Goal: Transaction & Acquisition: Purchase product/service

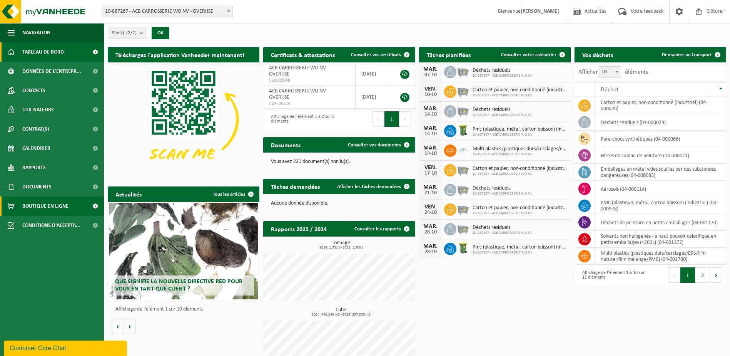
click at [44, 213] on span "Boutique en ligne" at bounding box center [45, 205] width 46 height 19
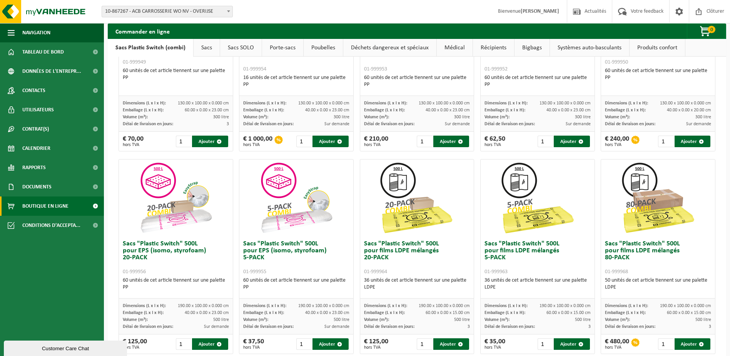
scroll to position [154, 0]
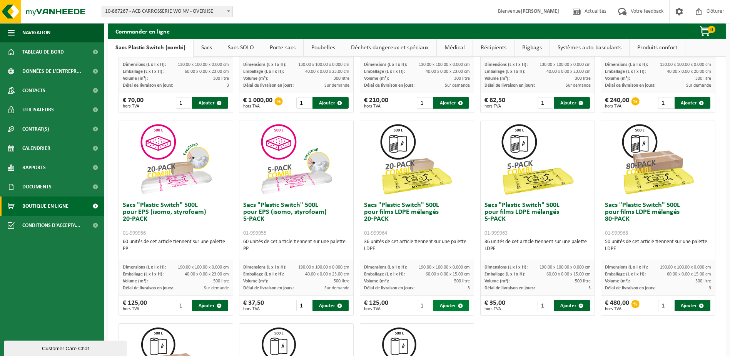
click at [447, 306] on button "Ajouter" at bounding box center [451, 305] width 36 height 12
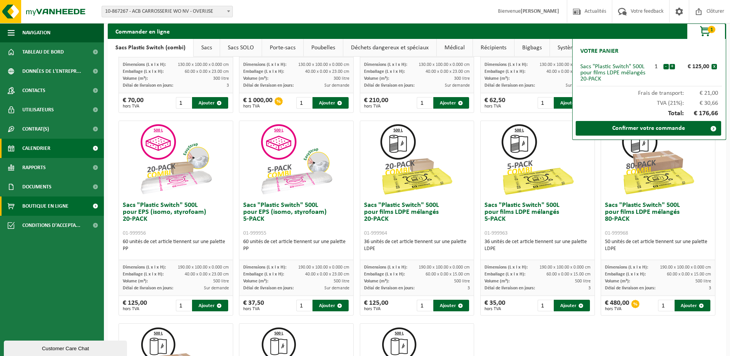
click at [53, 150] on link "Calendrier" at bounding box center [52, 148] width 104 height 19
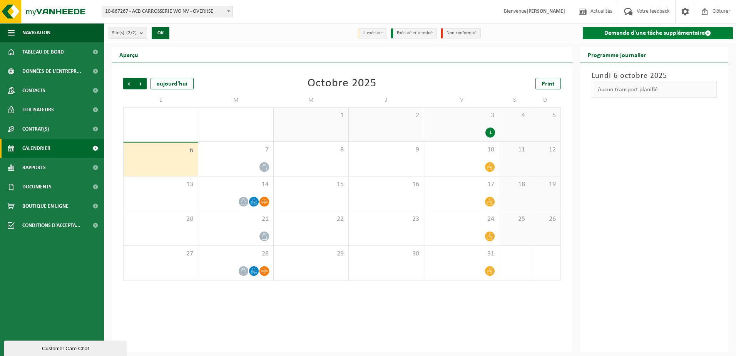
click at [655, 35] on link "Demande d'une tâche supplémentaire" at bounding box center [658, 33] width 150 height 12
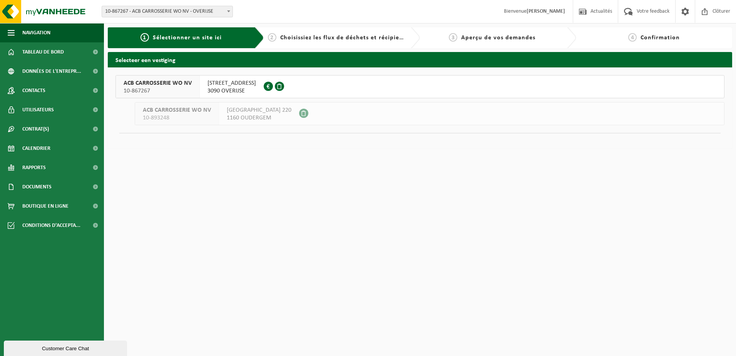
click at [233, 84] on span "BRUSSELSESTEENWEG 343" at bounding box center [231, 83] width 48 height 8
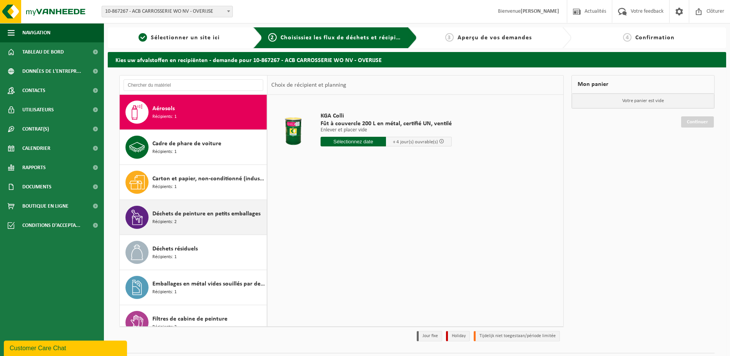
click at [189, 222] on div "Déchets de peinture en petits emballages Récipients: 2" at bounding box center [208, 217] width 112 height 23
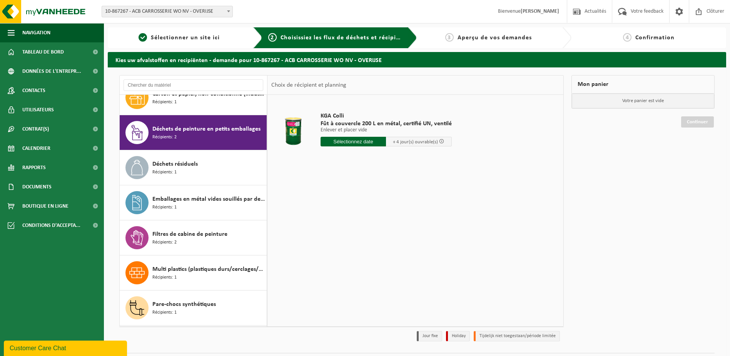
scroll to position [105, 0]
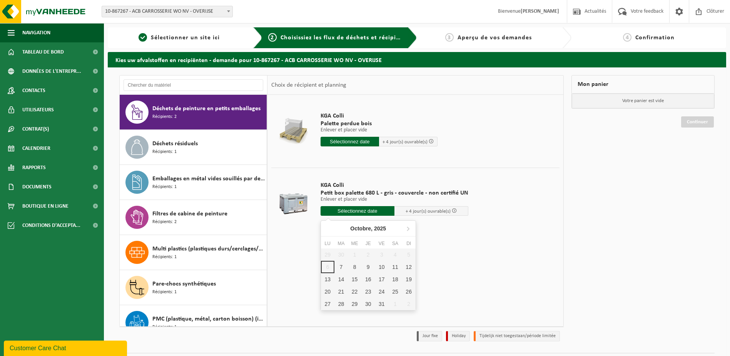
click at [367, 212] on input "text" at bounding box center [358, 211] width 74 height 10
click at [344, 267] on div "7" at bounding box center [340, 267] width 13 height 12
type input "à partir de 2025-10-07"
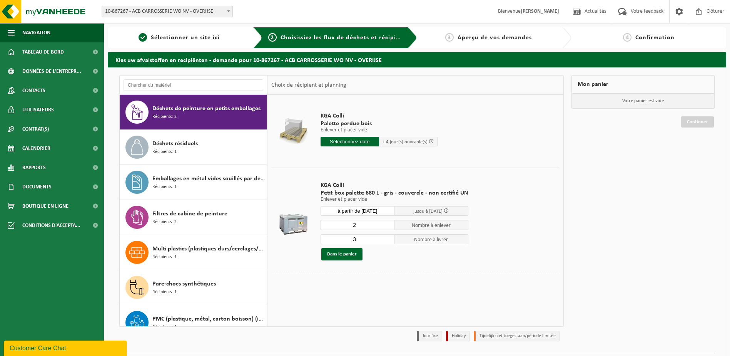
type input "2"
click at [386, 227] on input "2" at bounding box center [358, 225] width 74 height 10
type input "2"
click at [386, 241] on input "2" at bounding box center [358, 239] width 74 height 10
click at [342, 257] on button "Dans le panier" at bounding box center [341, 254] width 41 height 12
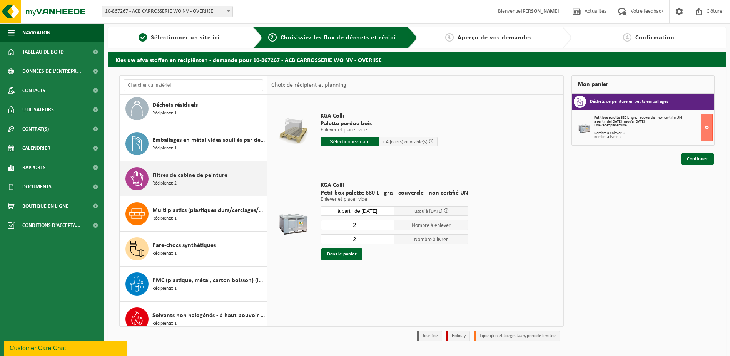
click at [210, 183] on div "Filtres de cabine de peinture Récipients: 2" at bounding box center [208, 178] width 112 height 23
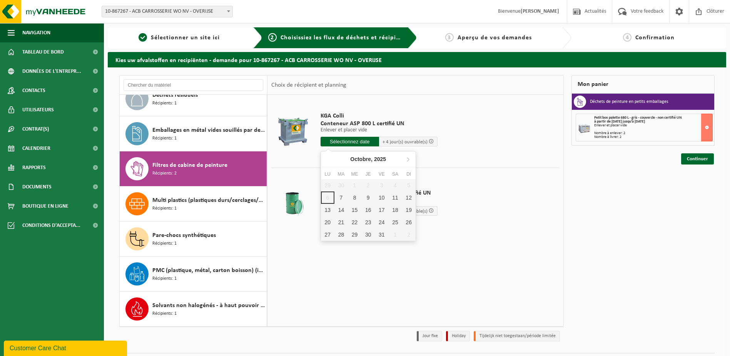
click at [368, 142] on input "text" at bounding box center [350, 142] width 58 height 10
click at [341, 202] on div "7" at bounding box center [340, 197] width 13 height 12
type input "à partir de 2025-10-07"
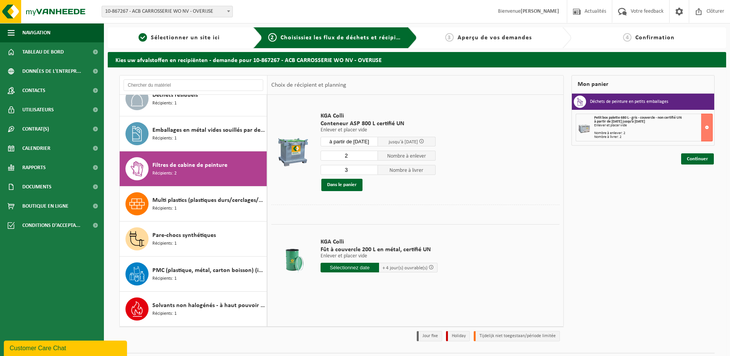
type input "2"
click at [372, 156] on input "2" at bounding box center [350, 155] width 58 height 10
type input "2"
click at [371, 171] on input "2" at bounding box center [350, 170] width 58 height 10
click at [349, 185] on button "Dans le panier" at bounding box center [341, 185] width 41 height 12
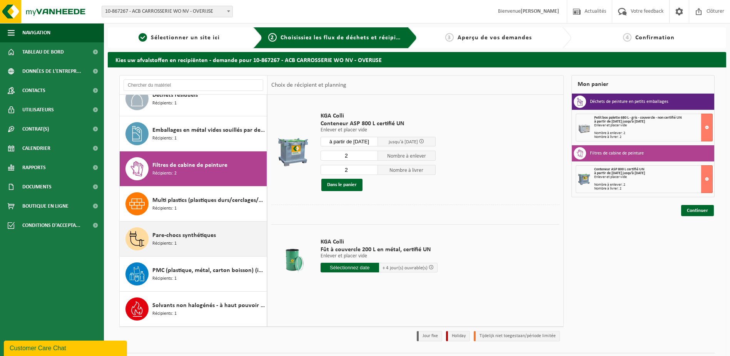
click at [202, 240] on div "Pare-chocs synthétiques Récipients: 1" at bounding box center [208, 238] width 112 height 23
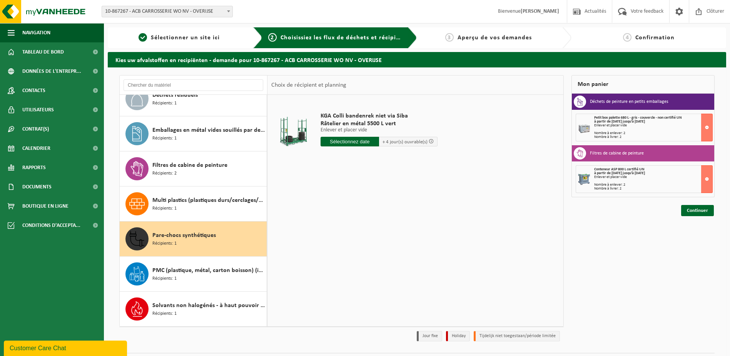
click at [368, 143] on input "text" at bounding box center [350, 142] width 58 height 10
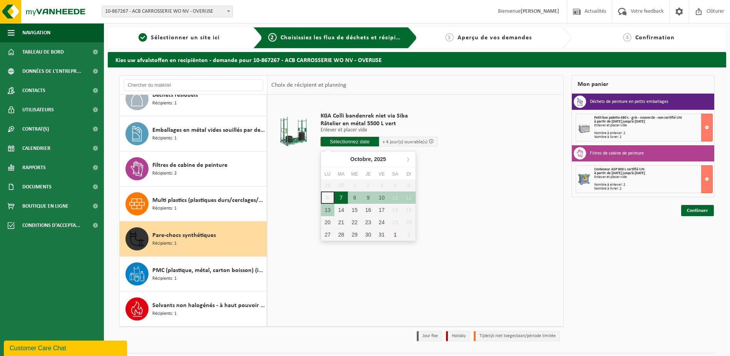
click at [343, 200] on div "7" at bounding box center [340, 197] width 13 height 12
type input "à partir de 2025-10-07"
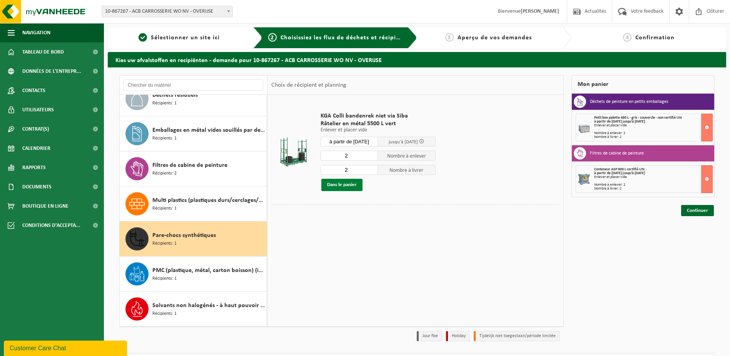
click at [350, 187] on button "Dans le panier" at bounding box center [341, 185] width 41 height 12
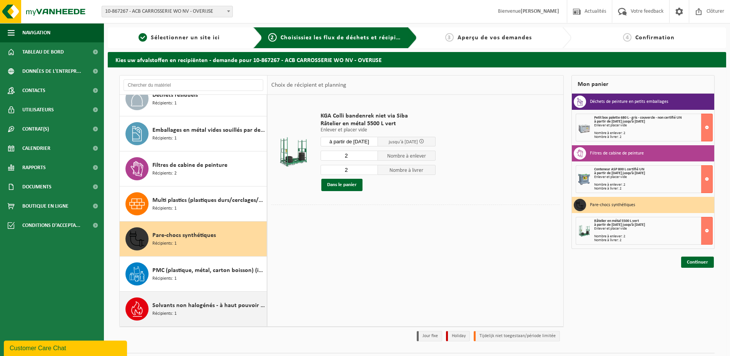
click at [200, 315] on div "Solvants non halogénés - à haut pouvoir calorifique en petits emballages (<200L…" at bounding box center [208, 308] width 112 height 23
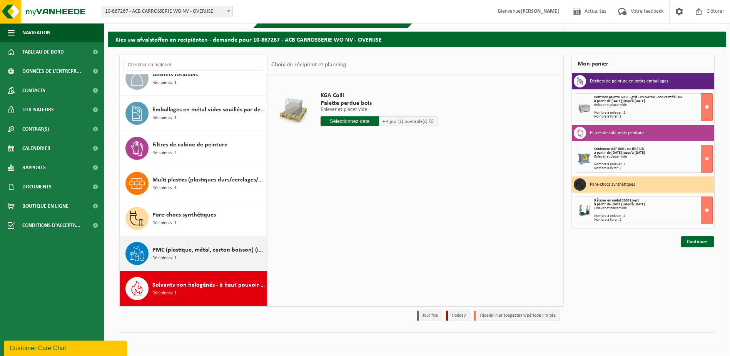
click at [154, 255] on span "Récipients: 1" at bounding box center [164, 257] width 24 height 7
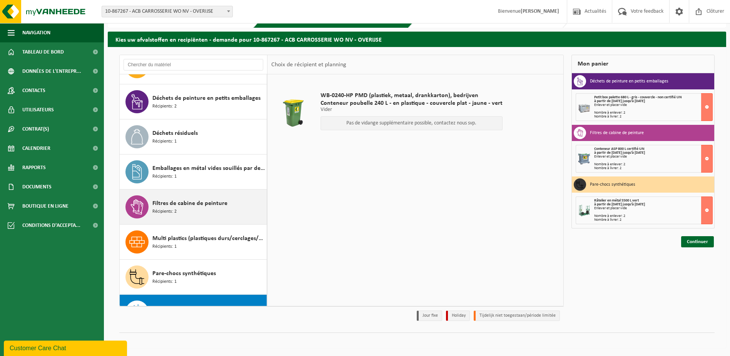
scroll to position [77, 0]
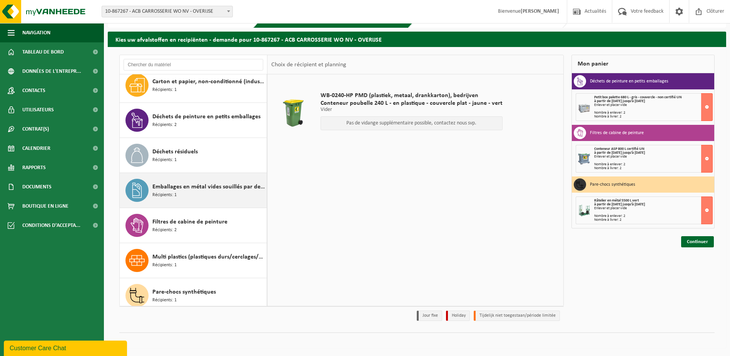
click at [193, 194] on div "Emballages en métal vides souillés par des substances dangereuses Récipients: 1" at bounding box center [208, 190] width 112 height 23
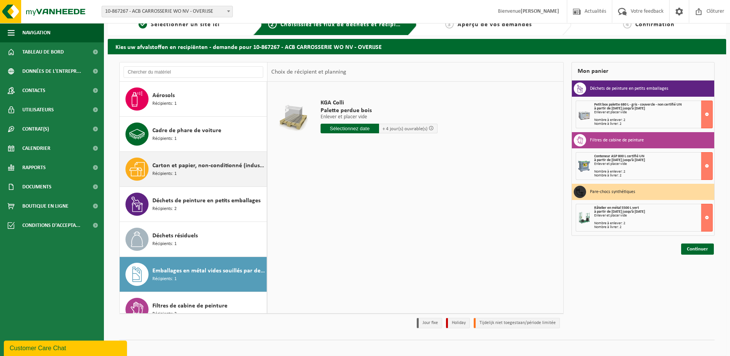
scroll to position [0, 0]
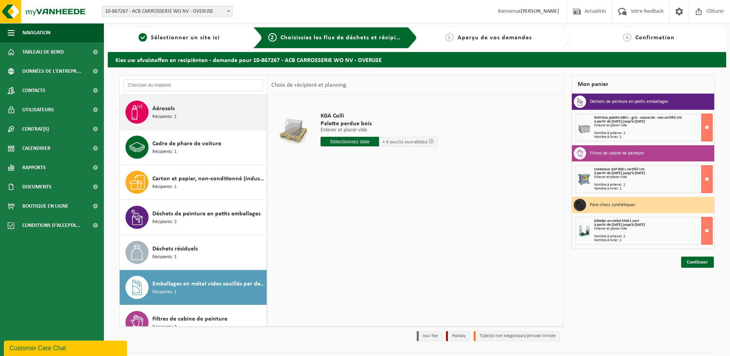
click at [164, 114] on span "Récipients: 1" at bounding box center [164, 116] width 24 height 7
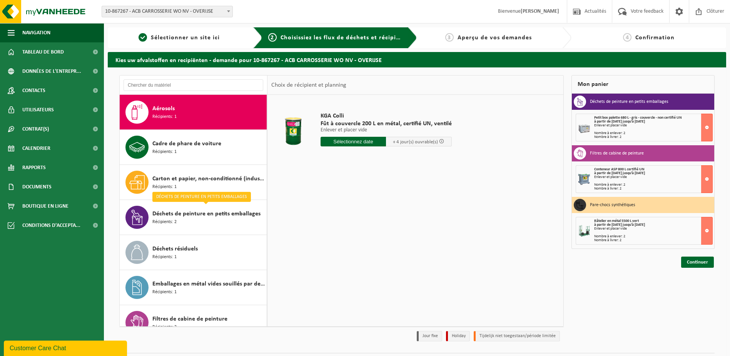
click at [364, 142] on input "text" at bounding box center [354, 142] width 66 height 10
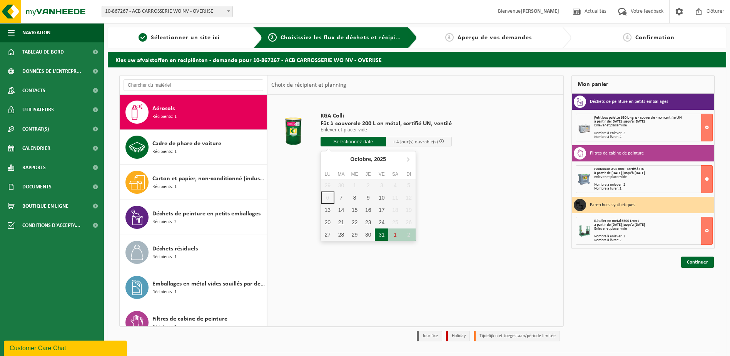
click at [378, 236] on div "31" at bounding box center [381, 234] width 13 height 12
type input "à partir de 2025-10-31"
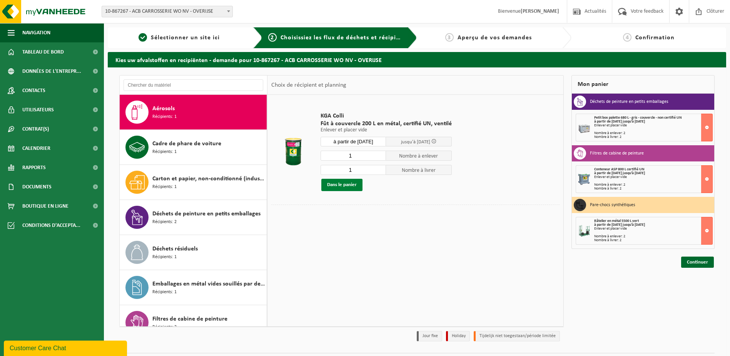
click at [345, 183] on button "Dans le panier" at bounding box center [341, 185] width 41 height 12
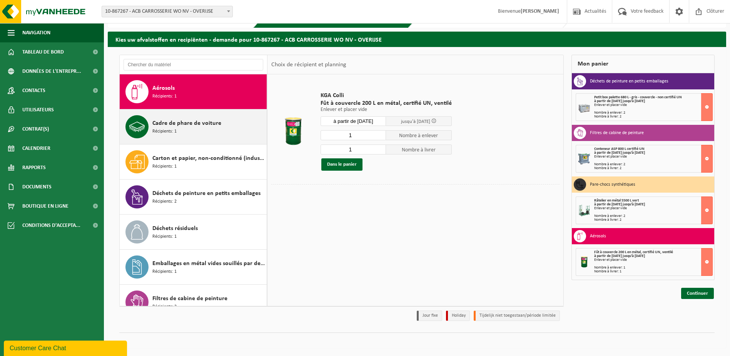
click at [218, 128] on div "Cadre de phare de voiture Récipients: 1" at bounding box center [208, 126] width 112 height 23
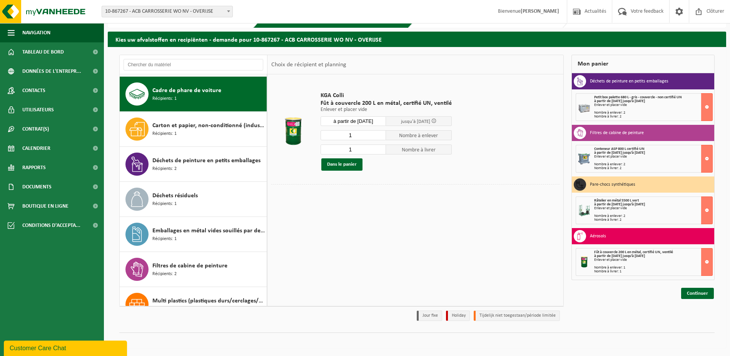
scroll to position [35, 0]
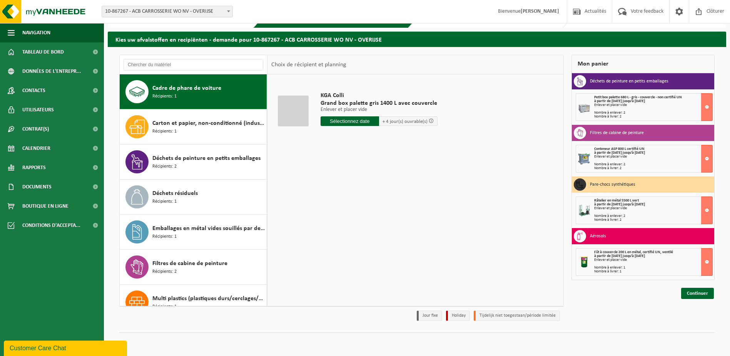
click at [333, 118] on input "text" at bounding box center [350, 121] width 58 height 10
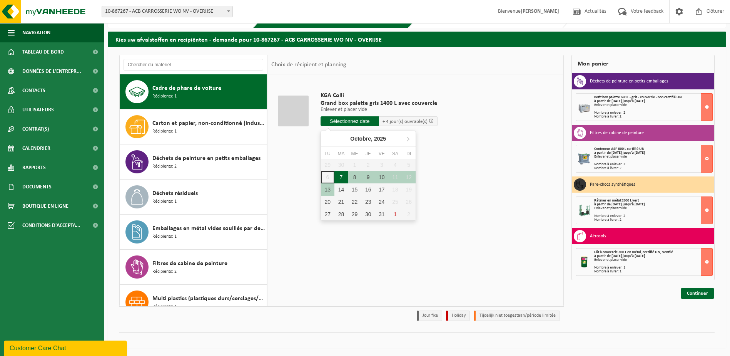
click at [336, 177] on div "7" at bounding box center [340, 177] width 13 height 12
type input "à partir de 2025-10-07"
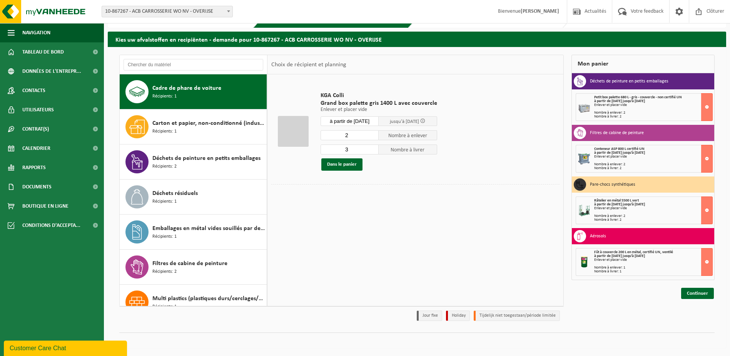
click at [372, 136] on input "2" at bounding box center [350, 135] width 58 height 10
type input "1"
click at [372, 136] on input "1" at bounding box center [350, 135] width 58 height 10
click at [371, 151] on input "2" at bounding box center [350, 149] width 58 height 10
type input "1"
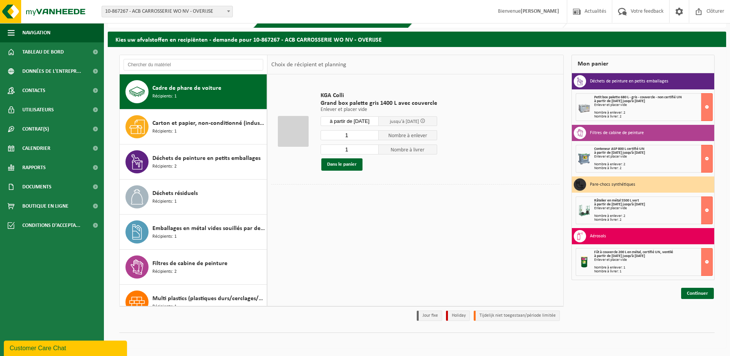
click at [371, 151] on input "1" at bounding box center [350, 149] width 58 height 10
click at [347, 164] on button "Dans le panier" at bounding box center [341, 164] width 41 height 12
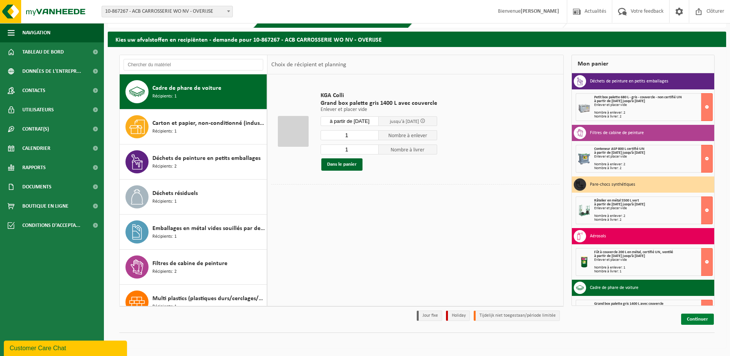
click at [696, 317] on link "Continuer" at bounding box center [697, 318] width 33 height 11
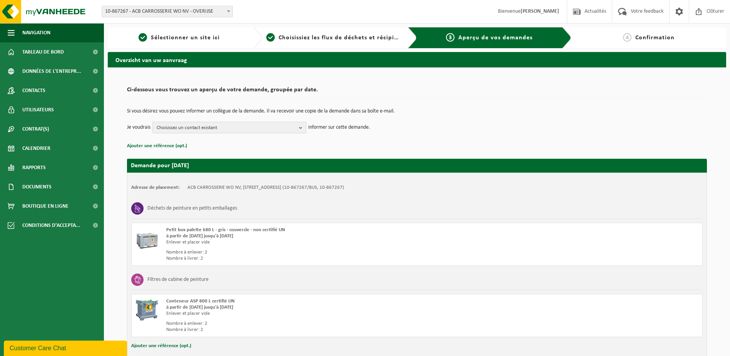
click at [254, 124] on span "Choisissez un contact existant" at bounding box center [226, 128] width 139 height 12
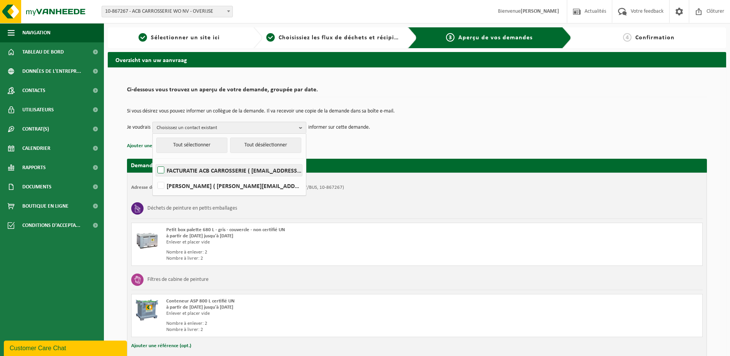
click at [161, 170] on label "FACTURATIE ACB CARROSSERIE ( invoices@acbcarrosseriewo.be )" at bounding box center [229, 170] width 146 height 12
click at [155, 160] on input "FACTURATIE ACB CARROSSERIE ( invoices@acbcarrosseriewo.be )" at bounding box center [154, 160] width 0 height 0
checkbox input "true"
click at [453, 122] on td "Je voudrais FACTURATIE ACB CARROSSERIE Tout sélectionner Tout désélectionner FA…" at bounding box center [417, 128] width 580 height 12
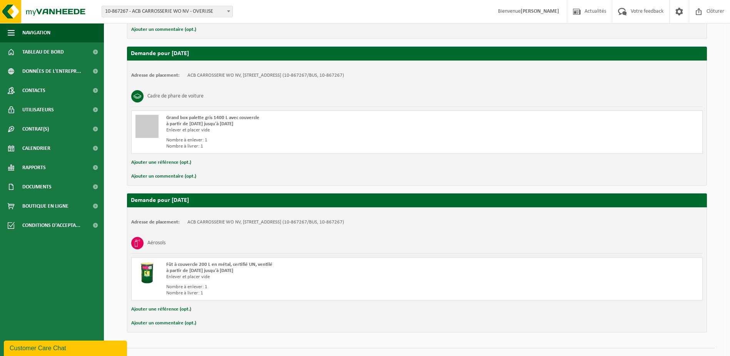
scroll to position [492, 0]
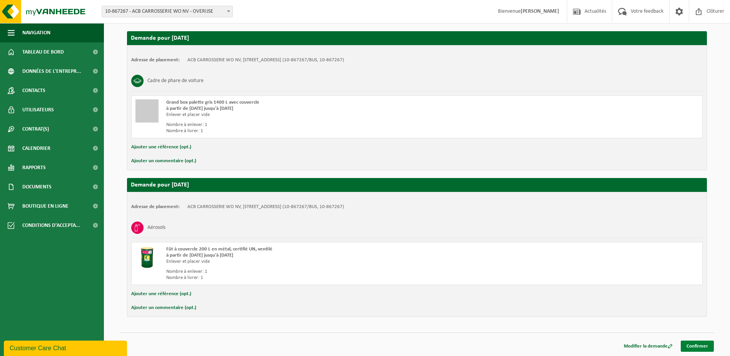
click at [709, 343] on link "Confirmer" at bounding box center [697, 345] width 33 height 11
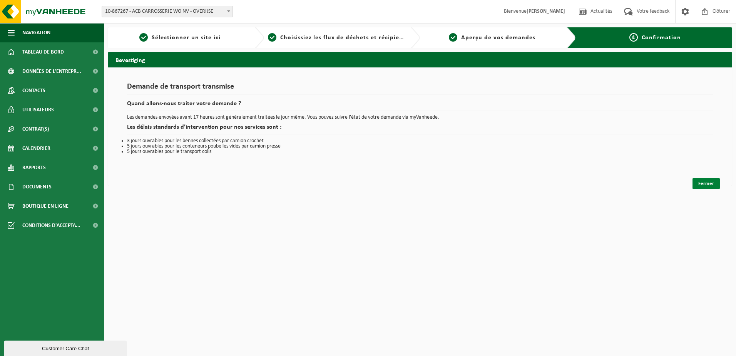
click at [712, 184] on link "Fermer" at bounding box center [705, 183] width 27 height 11
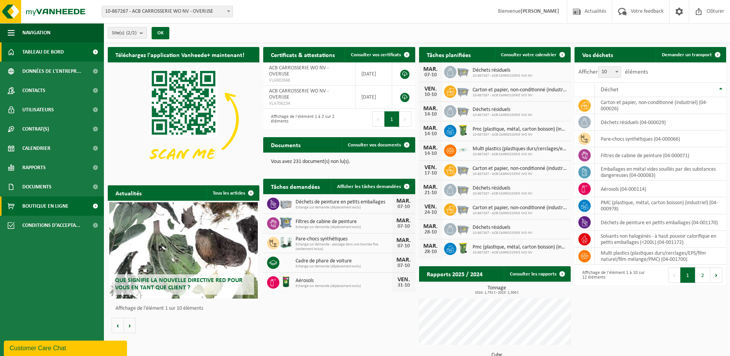
click at [56, 202] on span "Boutique en ligne" at bounding box center [45, 205] width 46 height 19
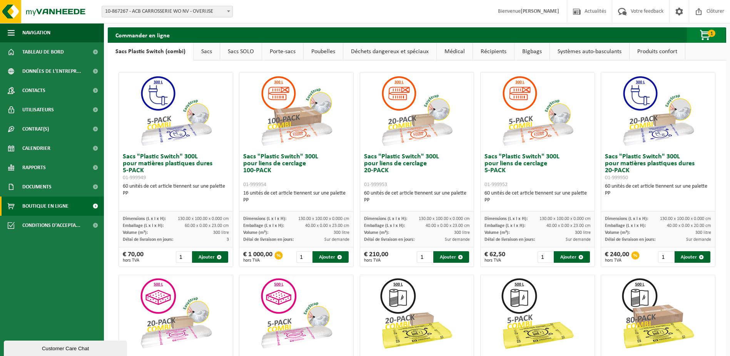
click at [699, 30] on span "button" at bounding box center [706, 35] width 38 height 15
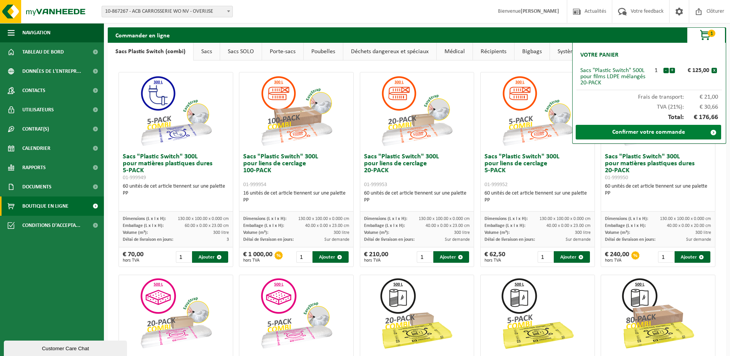
click at [644, 131] on link "Confirmer votre commande" at bounding box center [648, 132] width 145 height 15
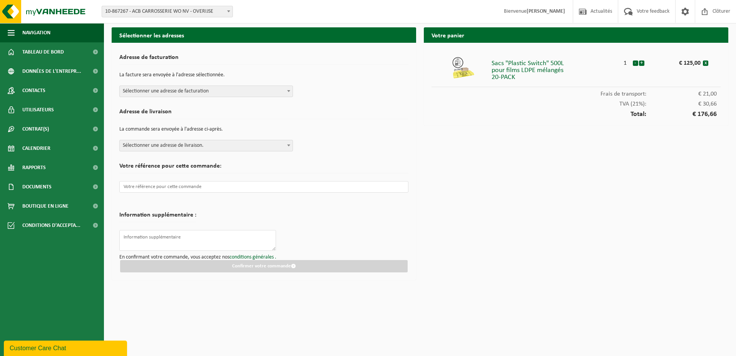
click at [210, 95] on span "Sélectionner une adresse de facturation" at bounding box center [206, 91] width 173 height 11
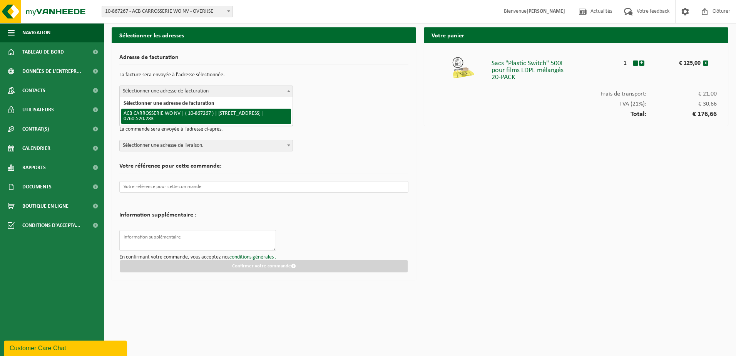
select select "103238"
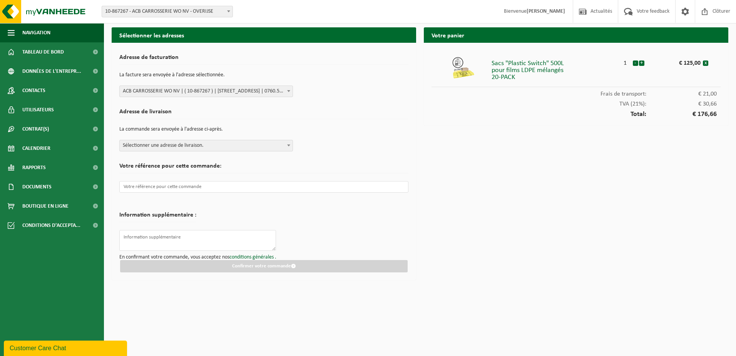
click at [180, 149] on span "Sélectionner une adresse de livraison." at bounding box center [206, 145] width 173 height 11
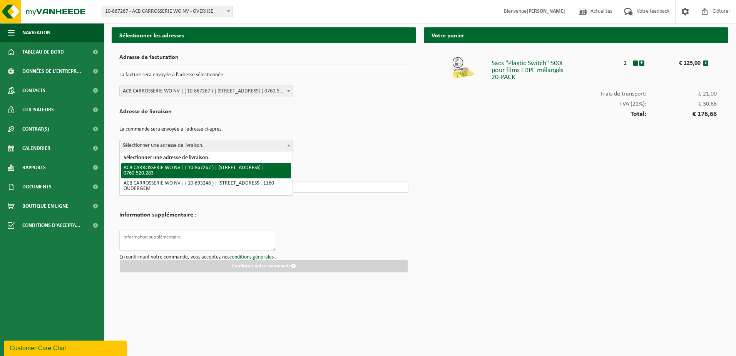
select select "103238"
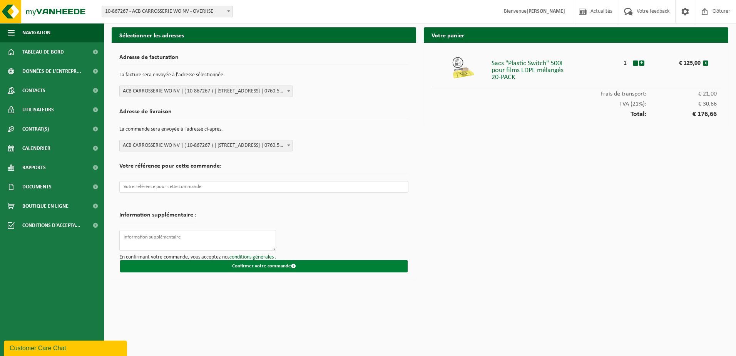
click at [281, 260] on button "Confirmer votre commande" at bounding box center [263, 266] width 287 height 12
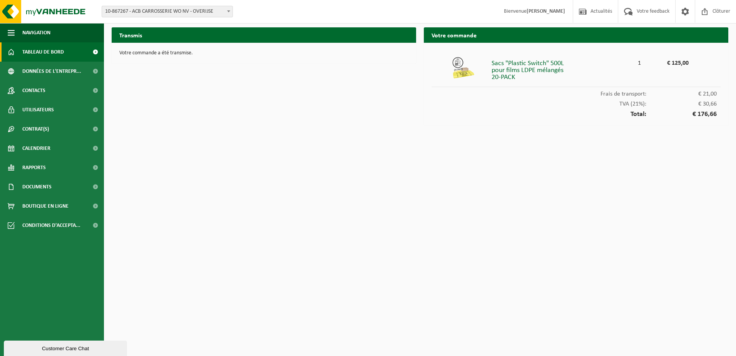
click at [27, 48] on span "Tableau de bord" at bounding box center [43, 51] width 42 height 19
